Goal: Navigation & Orientation: Find specific page/section

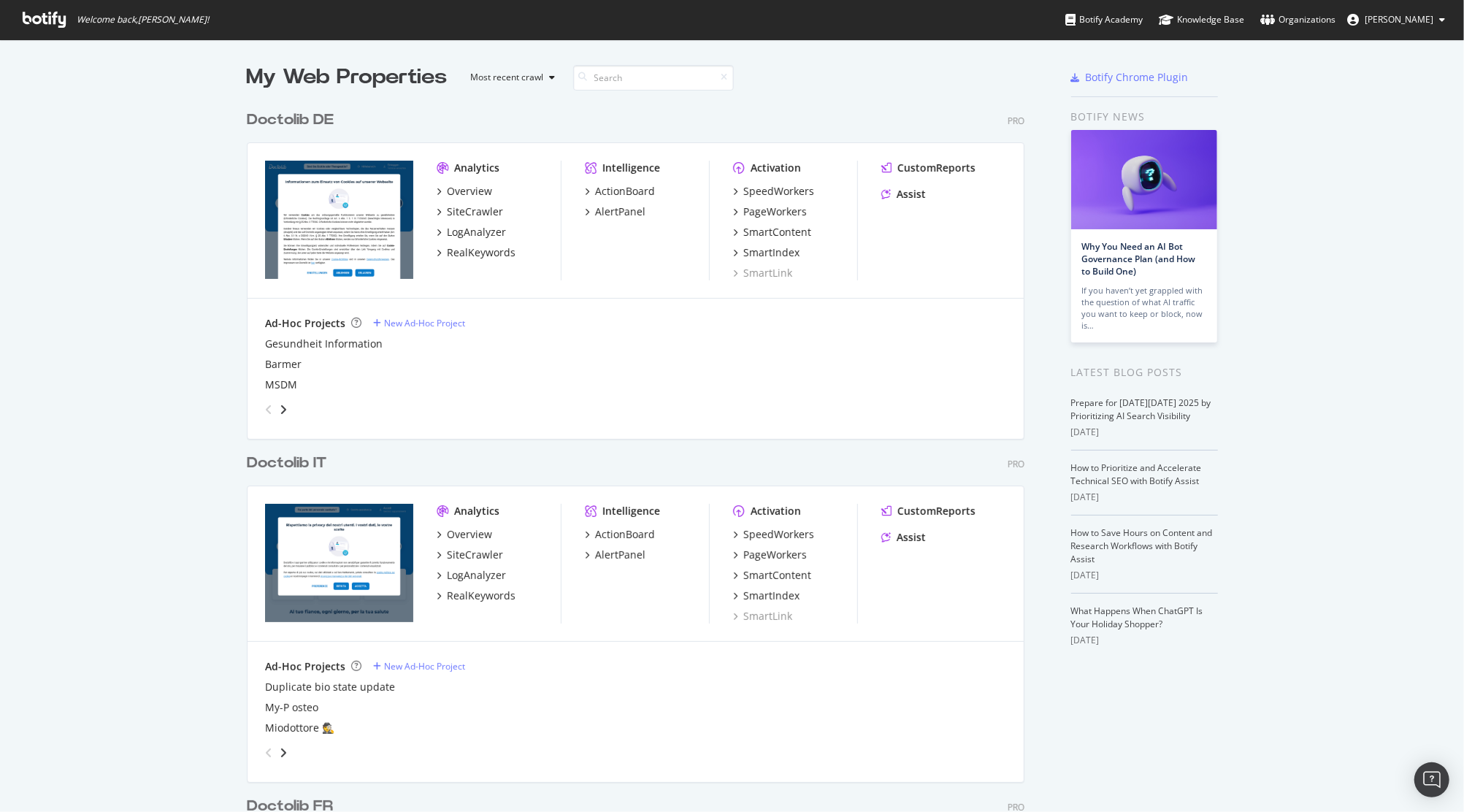
scroll to position [796, 1434]
click at [474, 541] on div "Overview" at bounding box center [469, 534] width 45 height 15
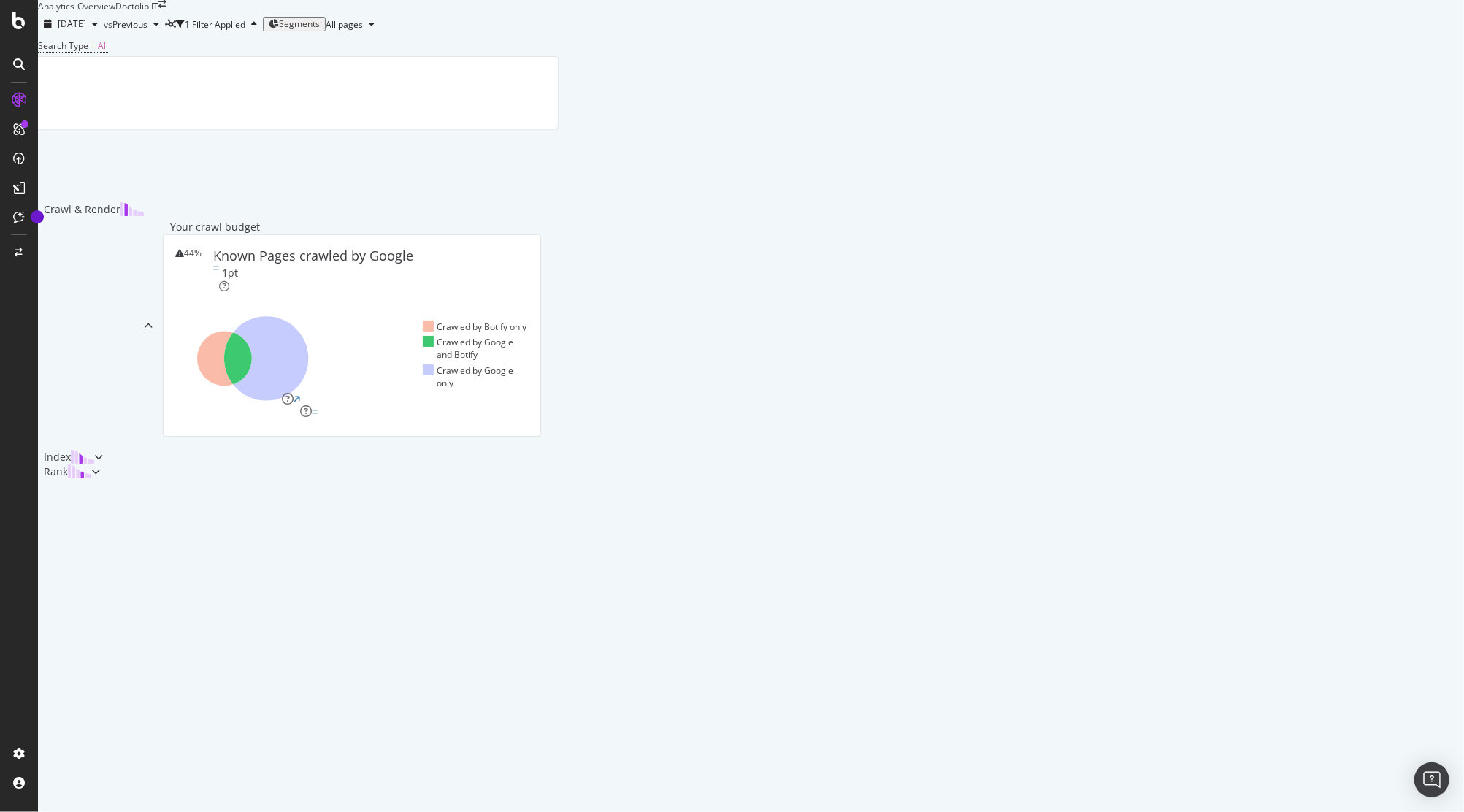
click at [320, 30] on span "Segments" at bounding box center [299, 24] width 41 height 12
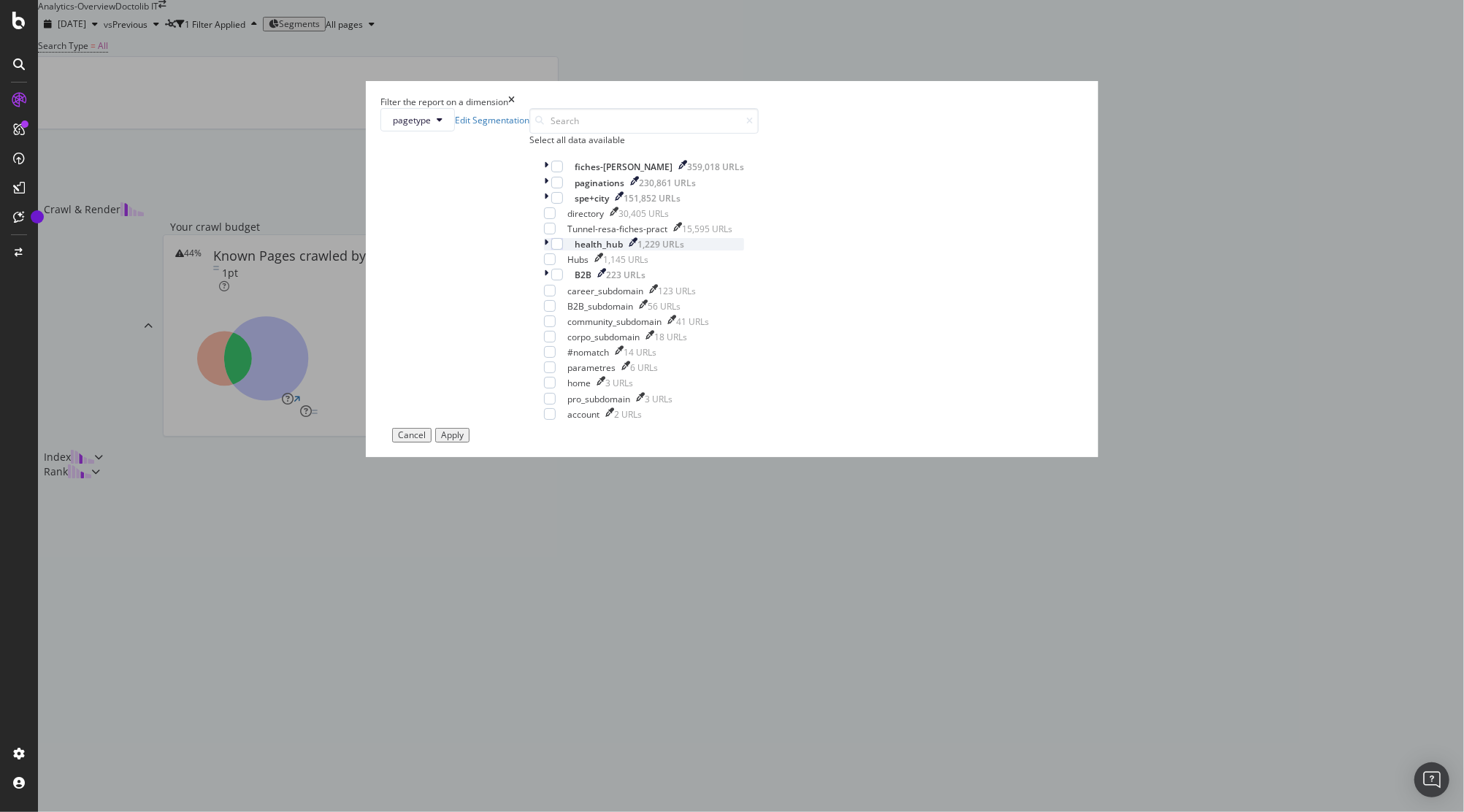
click at [551, 250] on div "modal" at bounding box center [547, 244] width 7 height 12
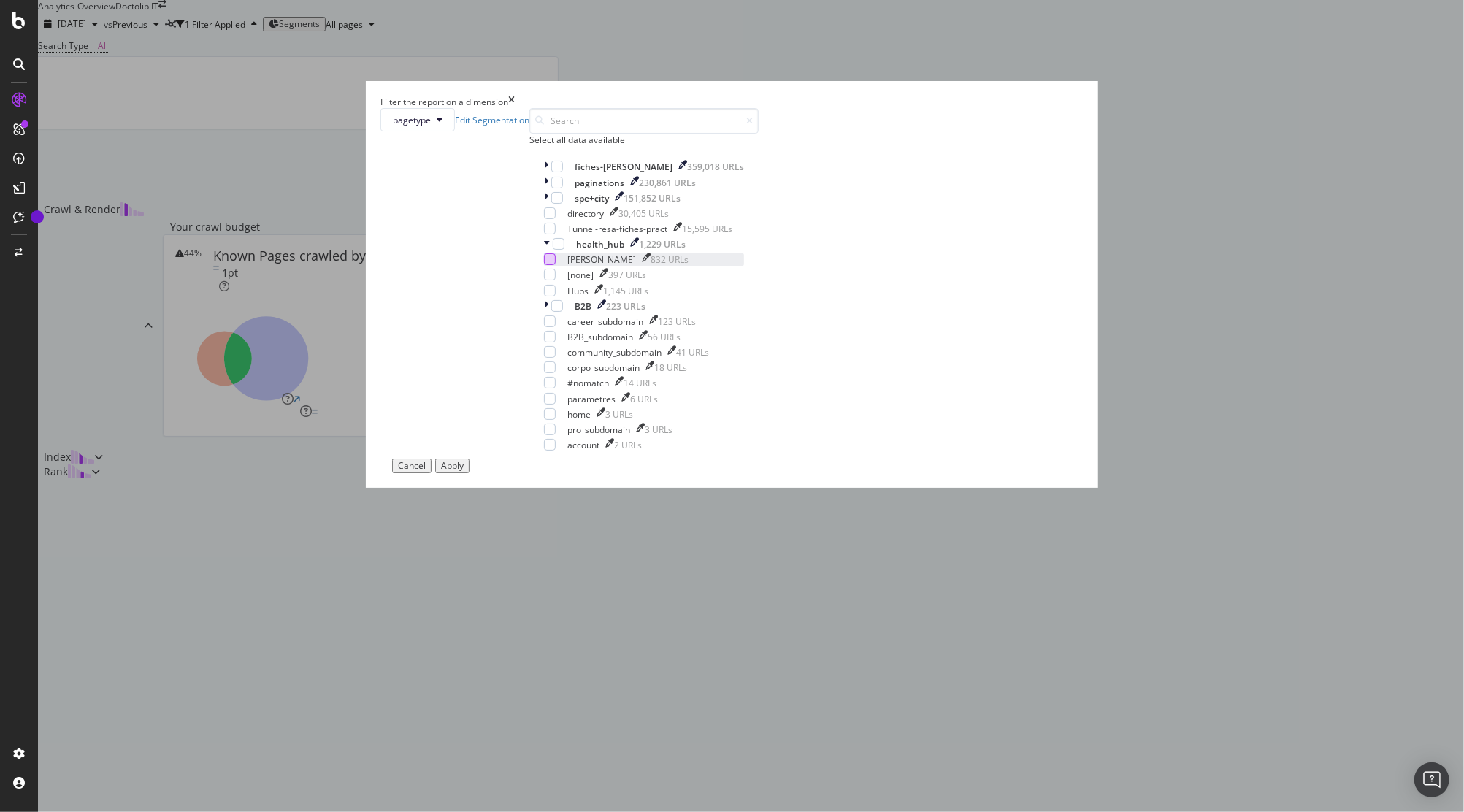
click at [556, 265] on div "modal" at bounding box center [550, 259] width 12 height 12
click at [464, 471] on div "Apply" at bounding box center [452, 466] width 23 height 10
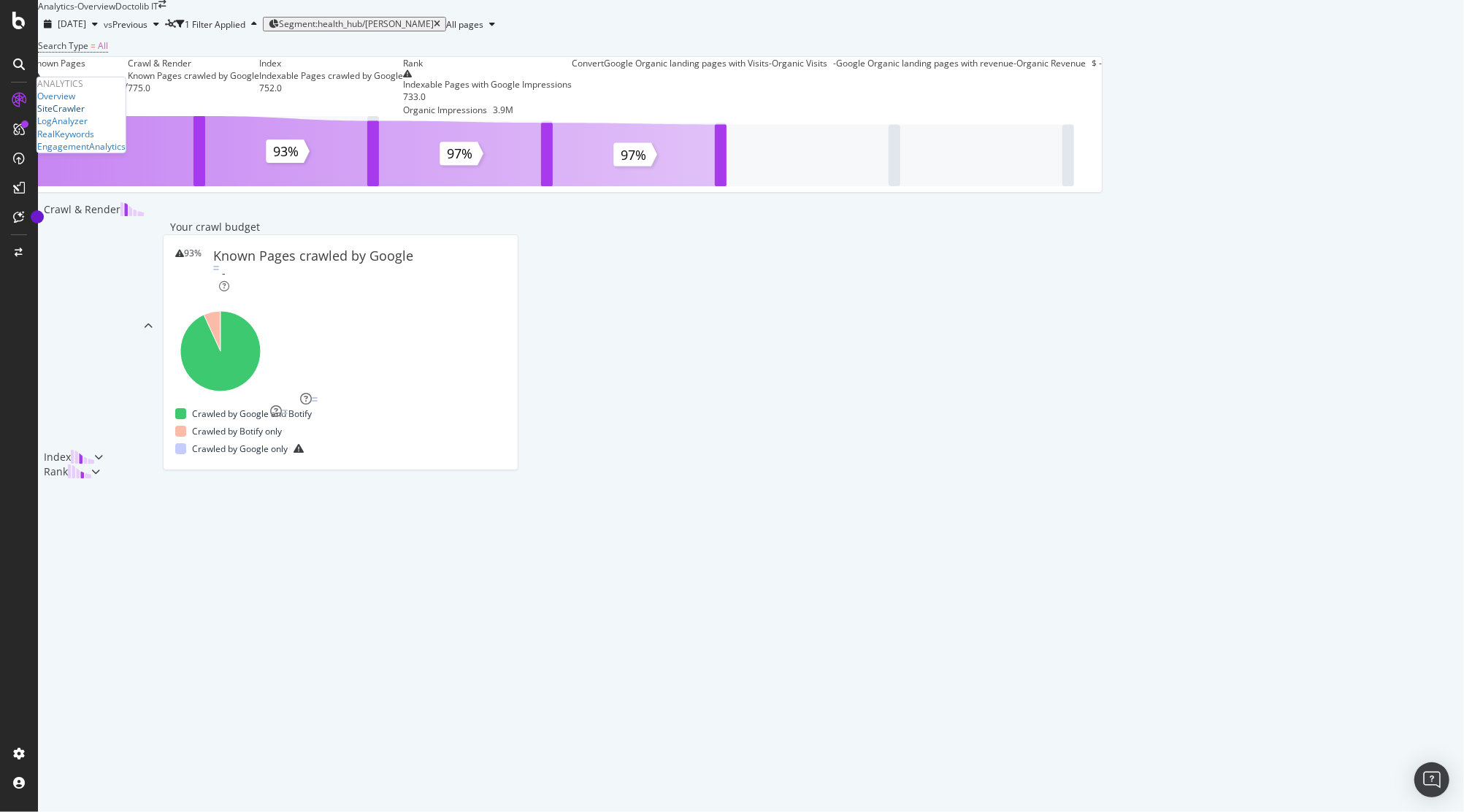
click at [85, 115] on div "SiteCrawler" at bounding box center [61, 108] width 48 height 12
